Goal: Navigation & Orientation: Find specific page/section

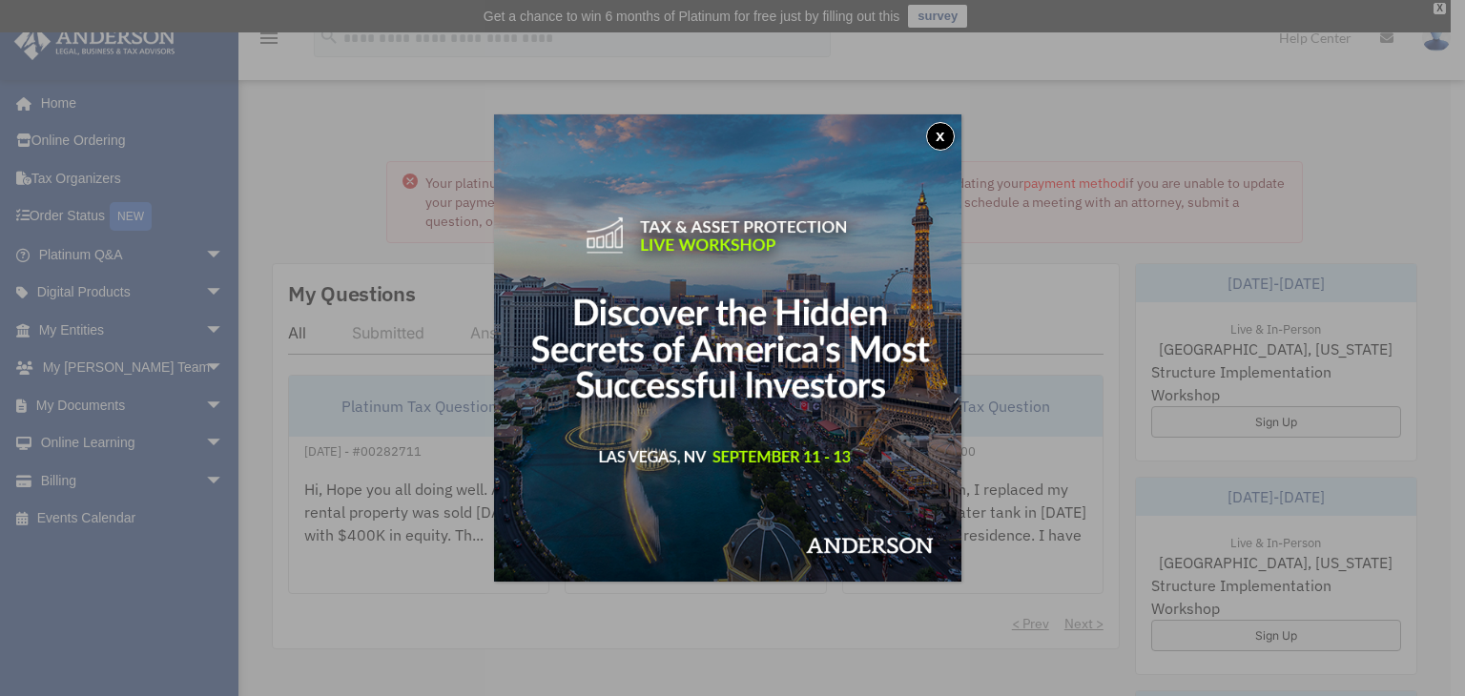
click at [944, 140] on button "x" at bounding box center [940, 136] width 29 height 29
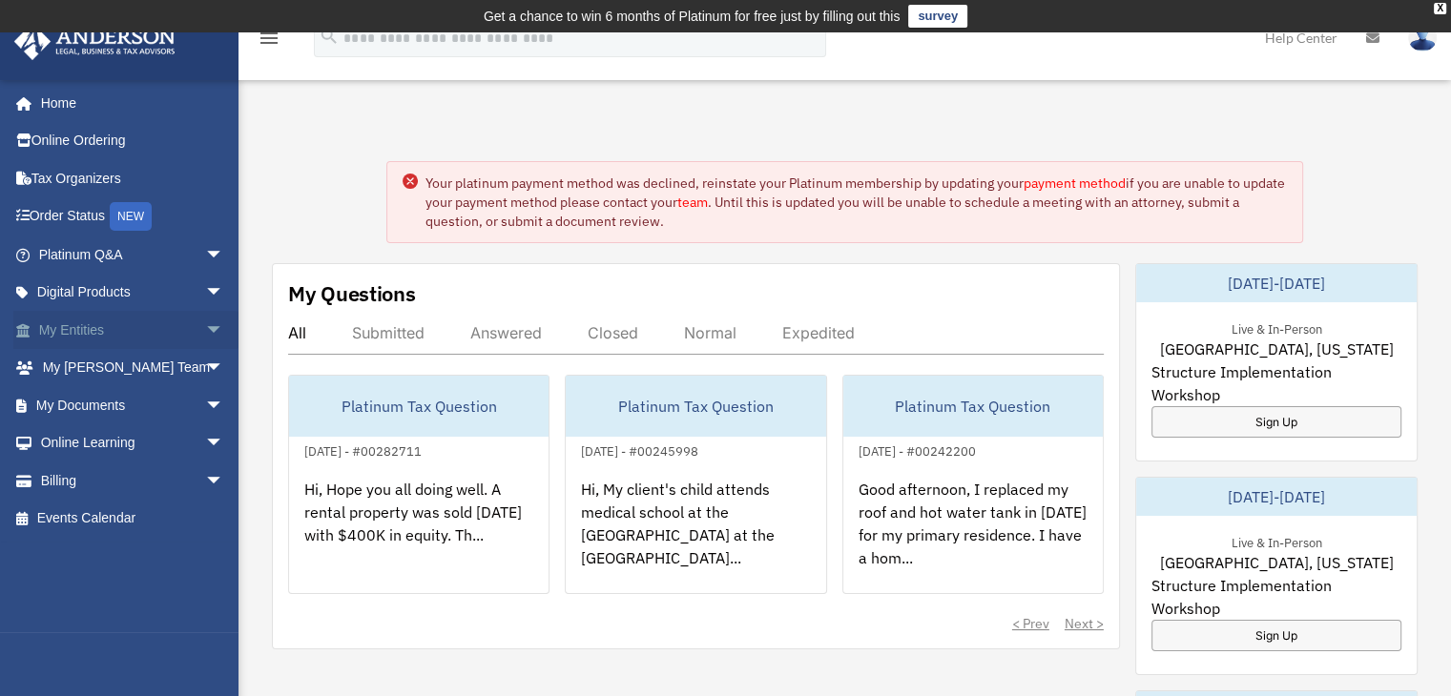
click at [84, 338] on link "My Entities arrow_drop_down" at bounding box center [132, 330] width 239 height 38
click at [84, 333] on link "My Entities arrow_drop_down" at bounding box center [132, 330] width 239 height 38
click at [93, 332] on link "My Entities arrow_drop_down" at bounding box center [132, 330] width 239 height 38
click at [210, 325] on span "arrow_drop_down" at bounding box center [224, 330] width 38 height 39
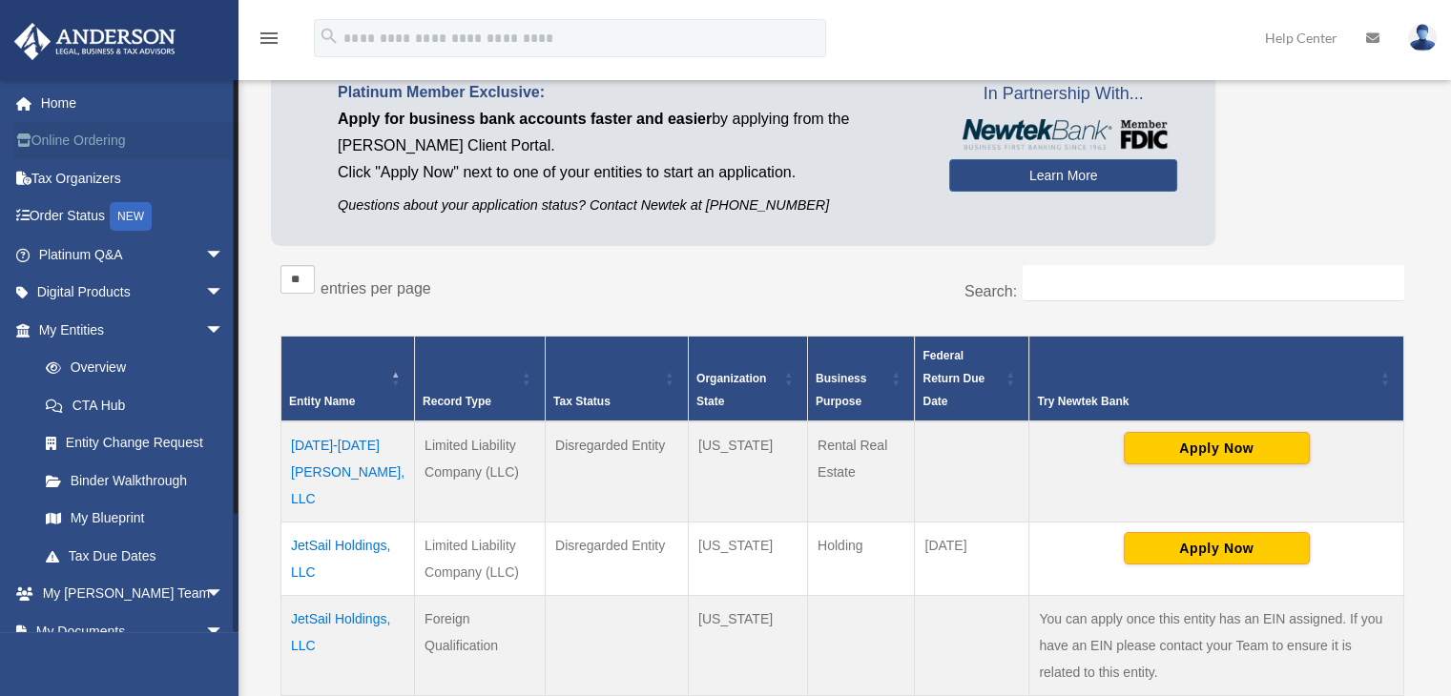
scroll to position [95, 0]
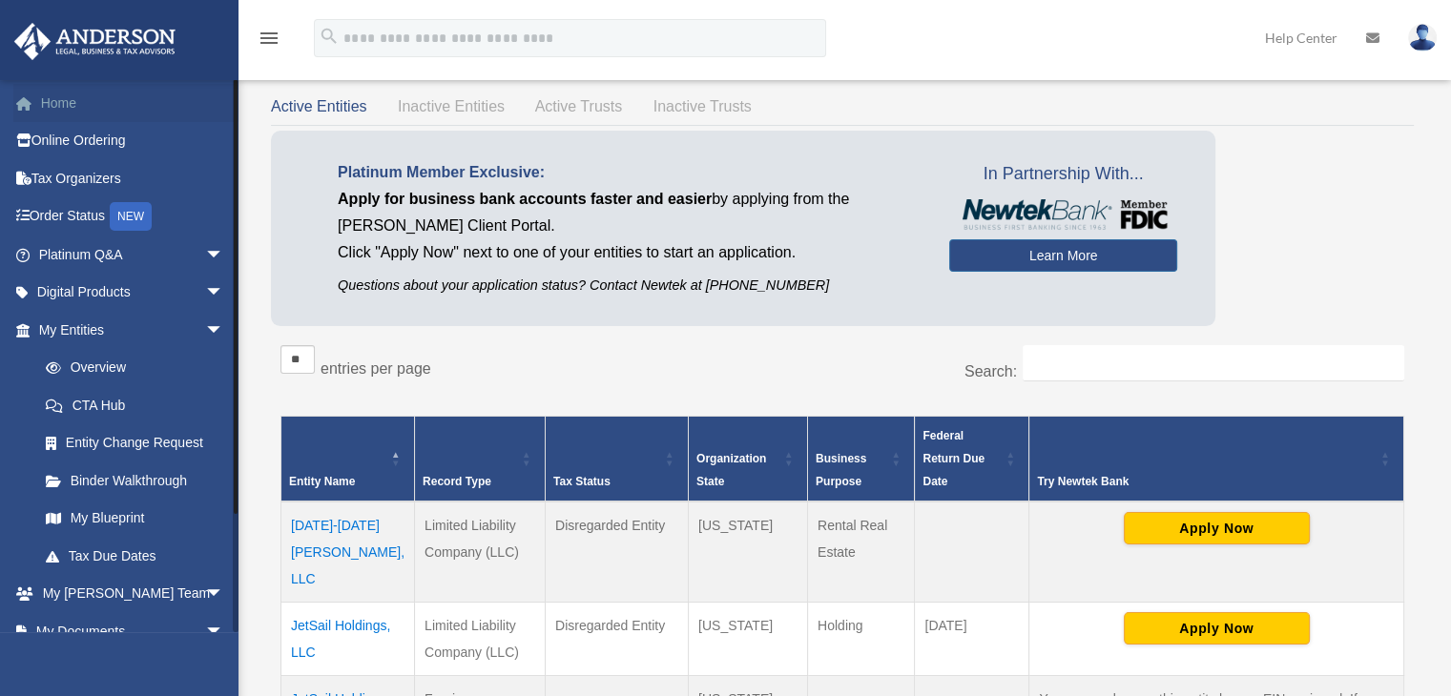
click at [56, 108] on link "Home" at bounding box center [132, 103] width 239 height 38
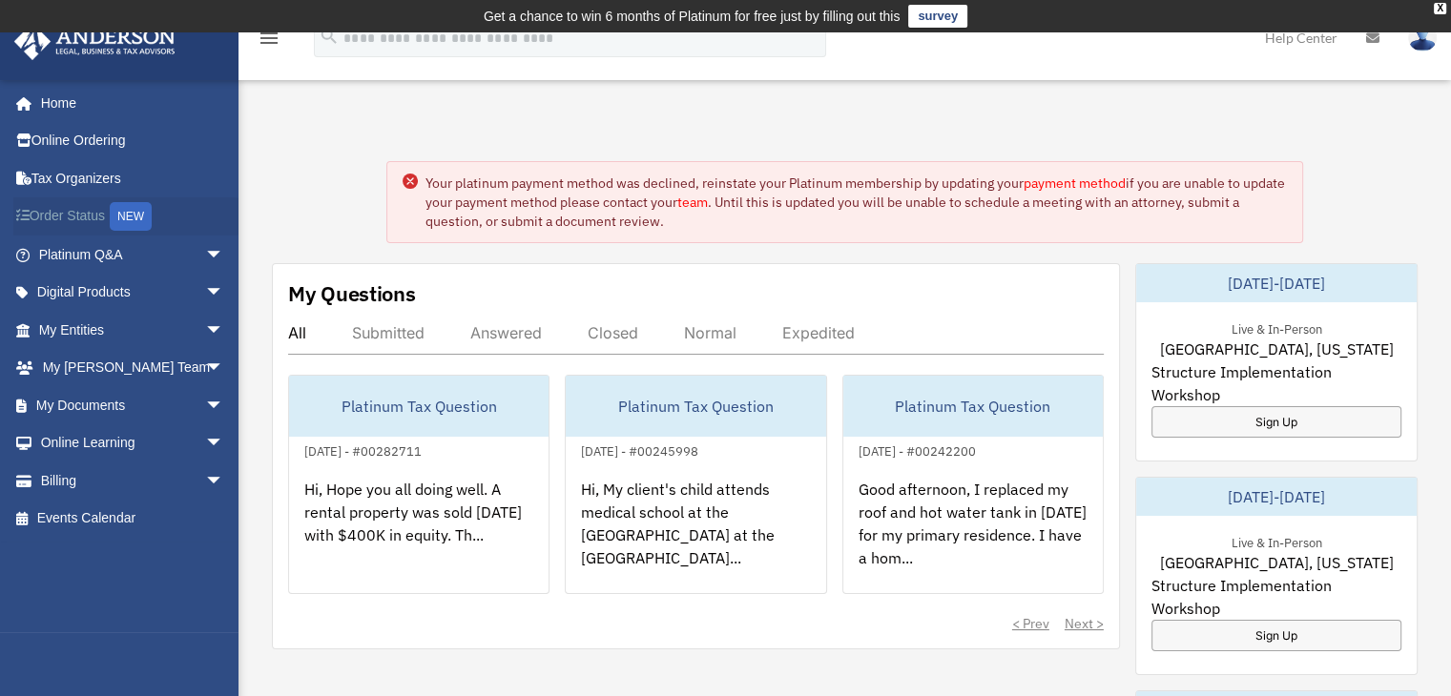
click at [87, 225] on link "Order Status NEW" at bounding box center [132, 216] width 239 height 39
